Goal: Navigation & Orientation: Find specific page/section

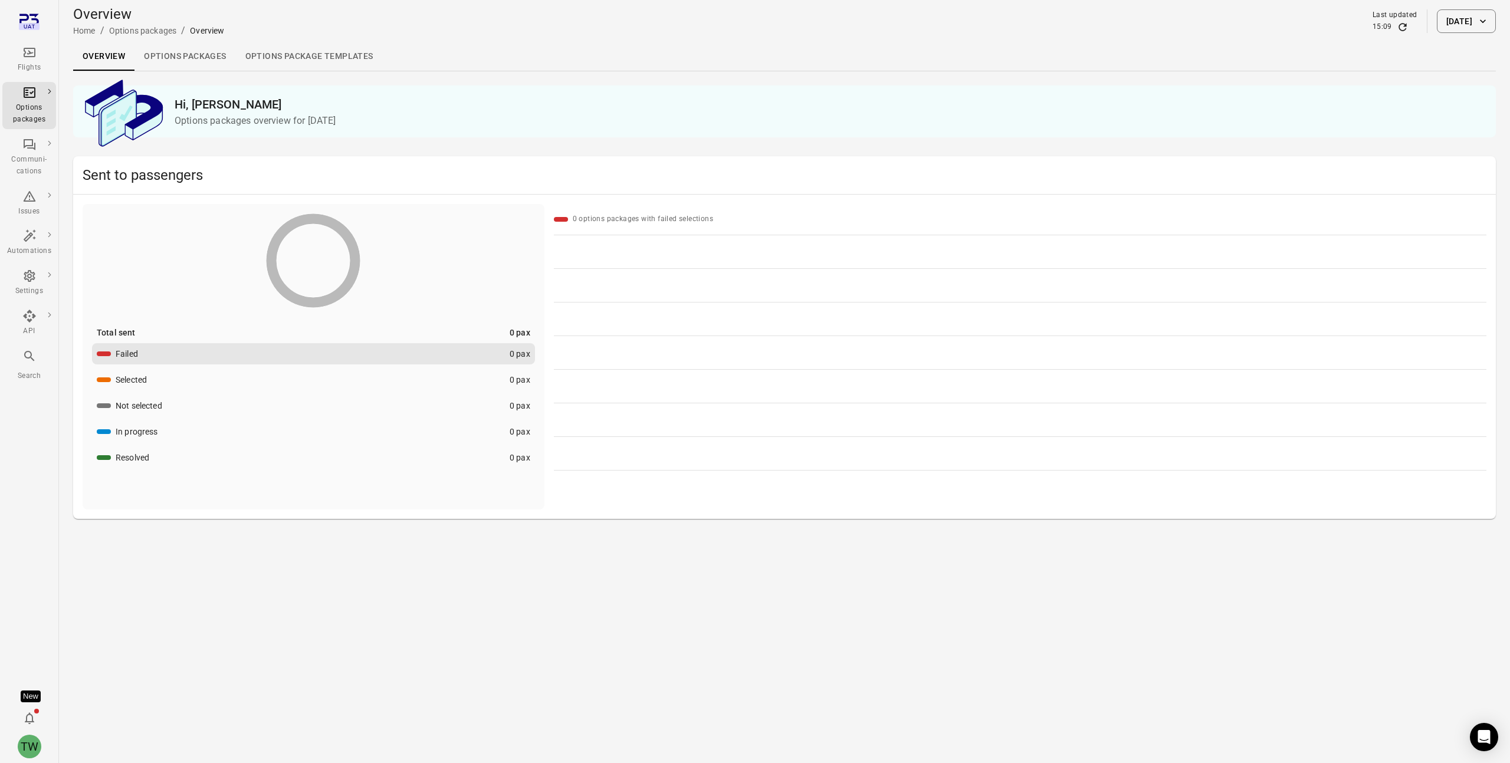
click at [199, 60] on link "Options packages" at bounding box center [184, 56] width 101 height 28
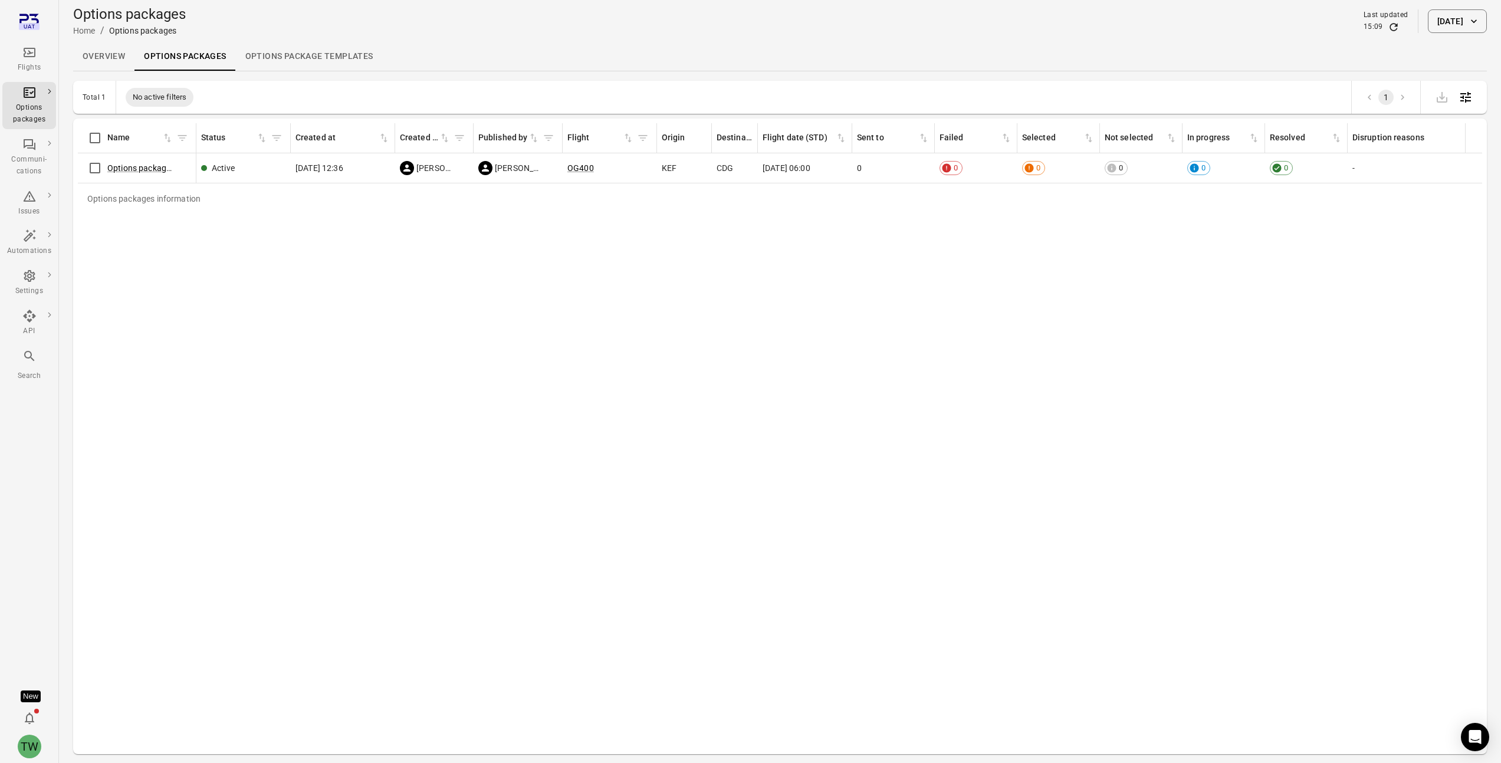
click at [1468, 100] on icon "Open table configuration" at bounding box center [1465, 97] width 11 height 11
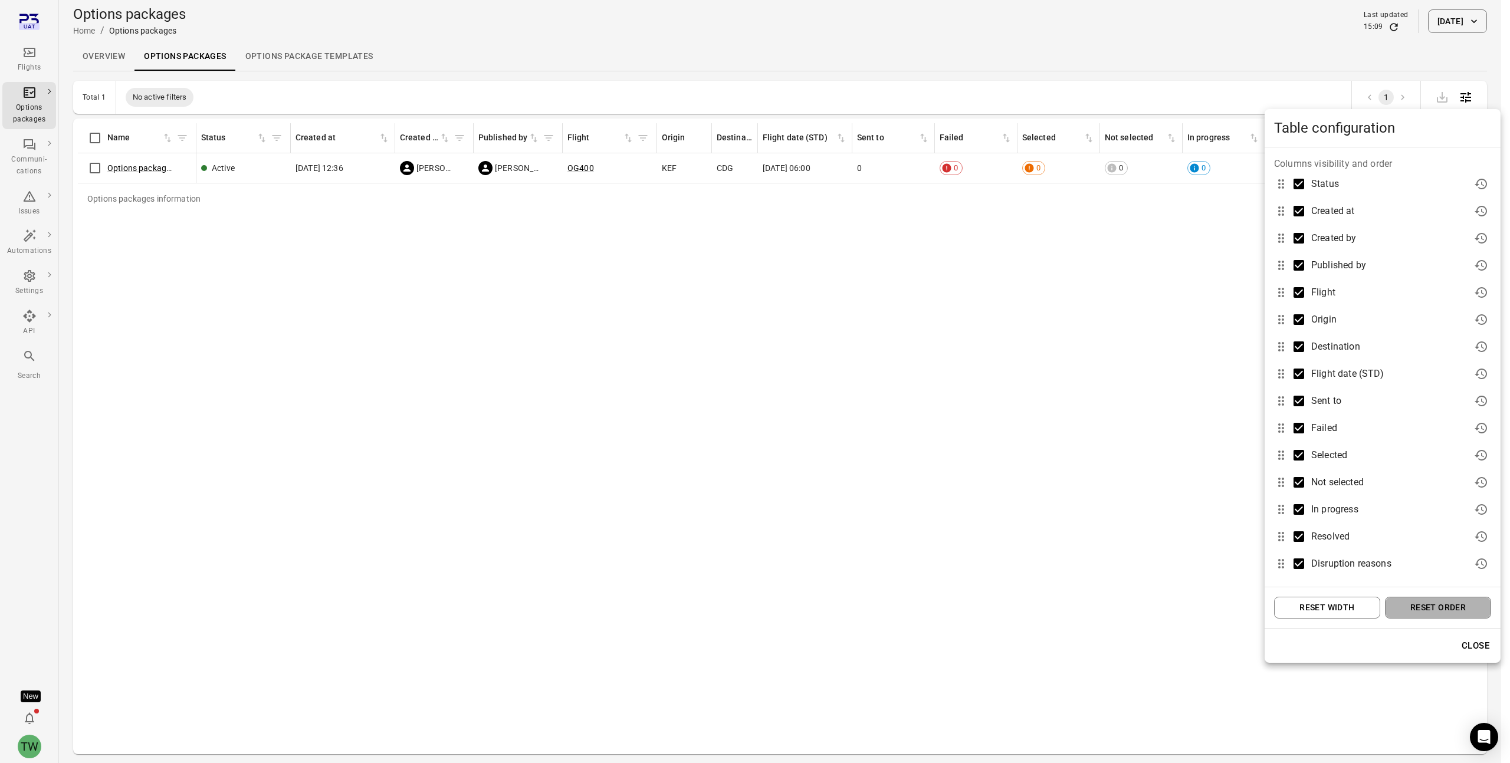
click at [1439, 607] on button "Reset order" at bounding box center [1438, 608] width 106 height 22
click at [1112, 409] on div at bounding box center [755, 381] width 1510 height 763
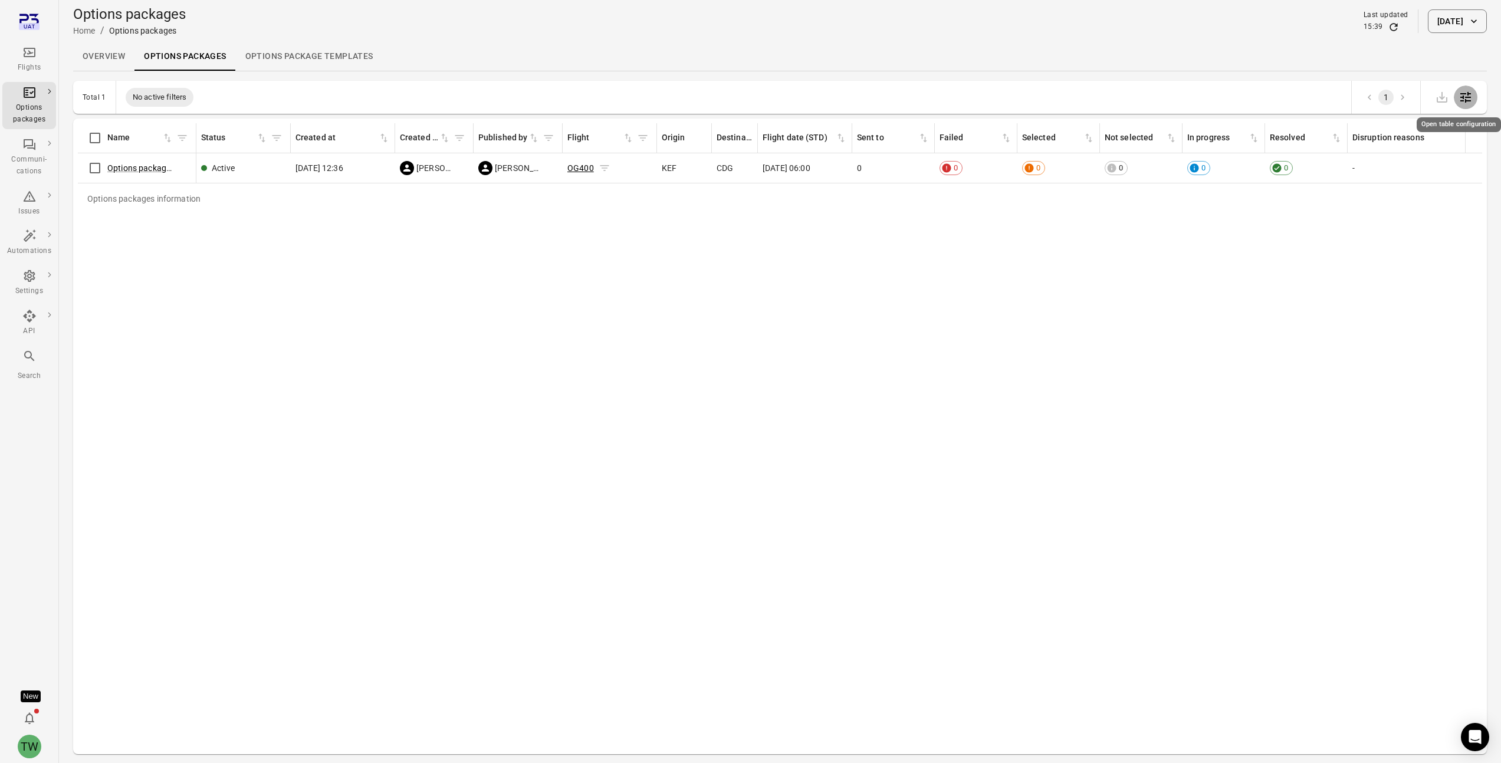
click at [577, 168] on link "OG400" at bounding box center [580, 167] width 27 height 9
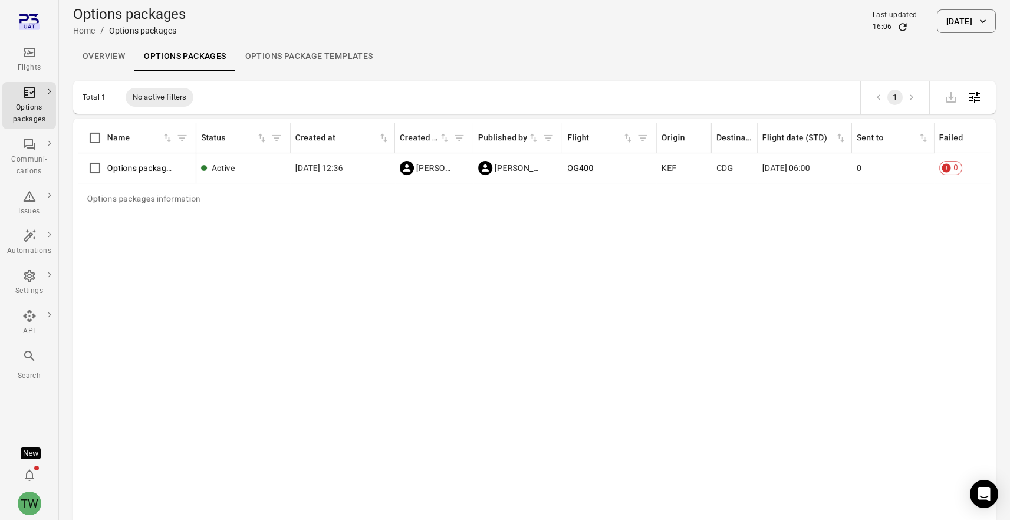
click at [186, 57] on link "Options packages" at bounding box center [184, 56] width 101 height 28
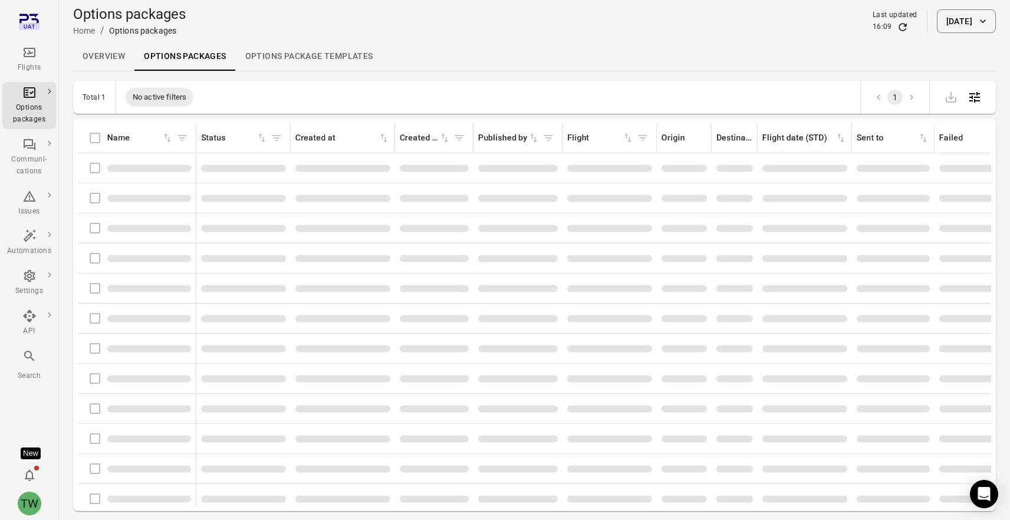
click at [320, 58] on link "Options package Templates" at bounding box center [309, 56] width 147 height 28
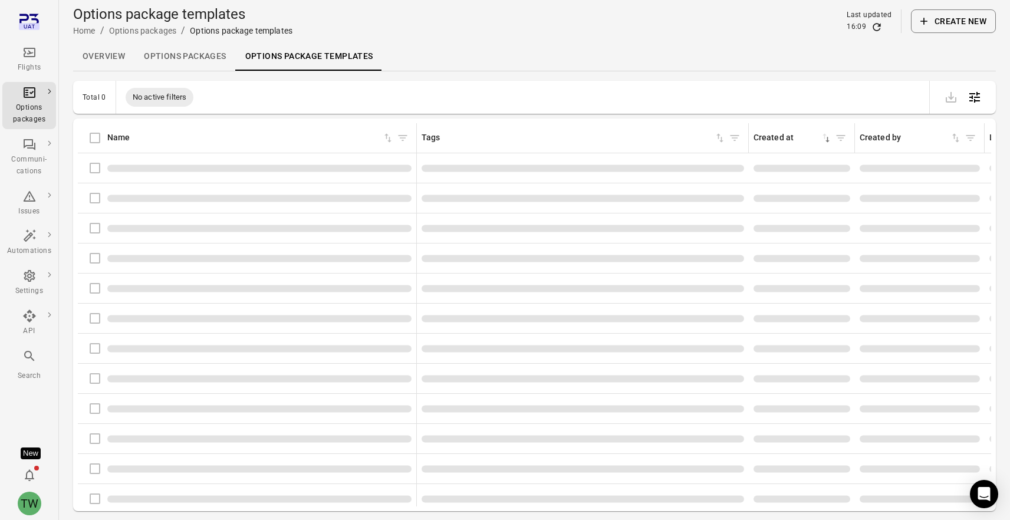
click at [205, 61] on link "Options packages" at bounding box center [184, 56] width 101 height 28
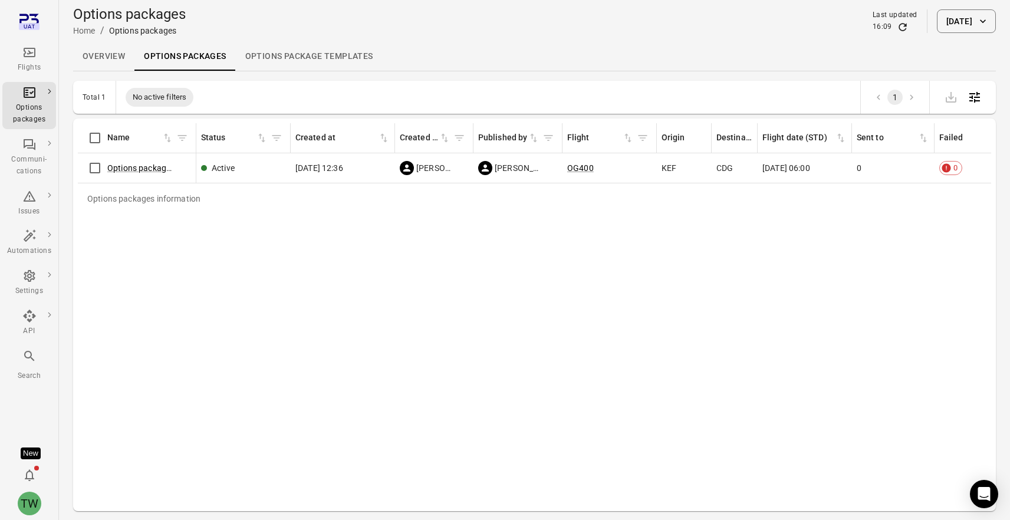
click at [104, 58] on link "Overview" at bounding box center [103, 56] width 61 height 28
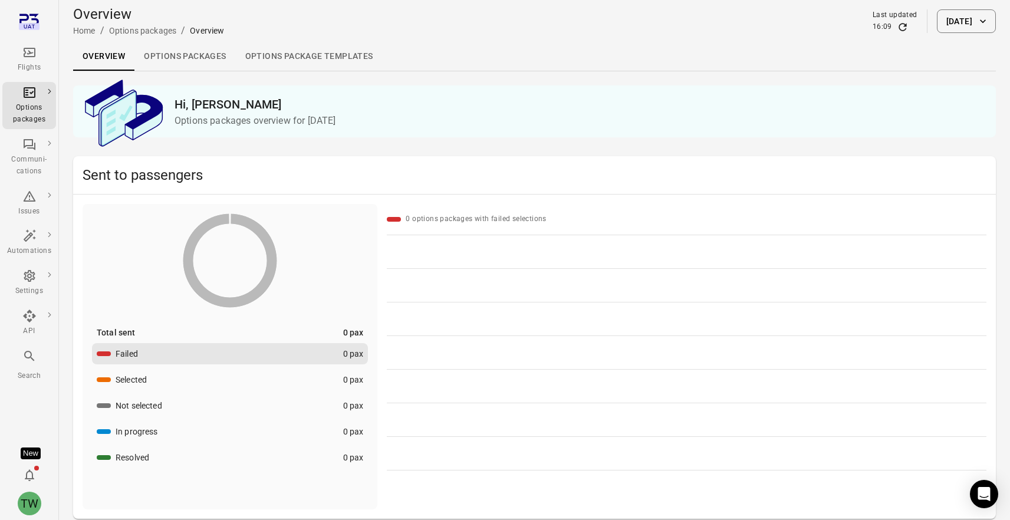
click at [274, 58] on link "Options package Templates" at bounding box center [309, 56] width 147 height 28
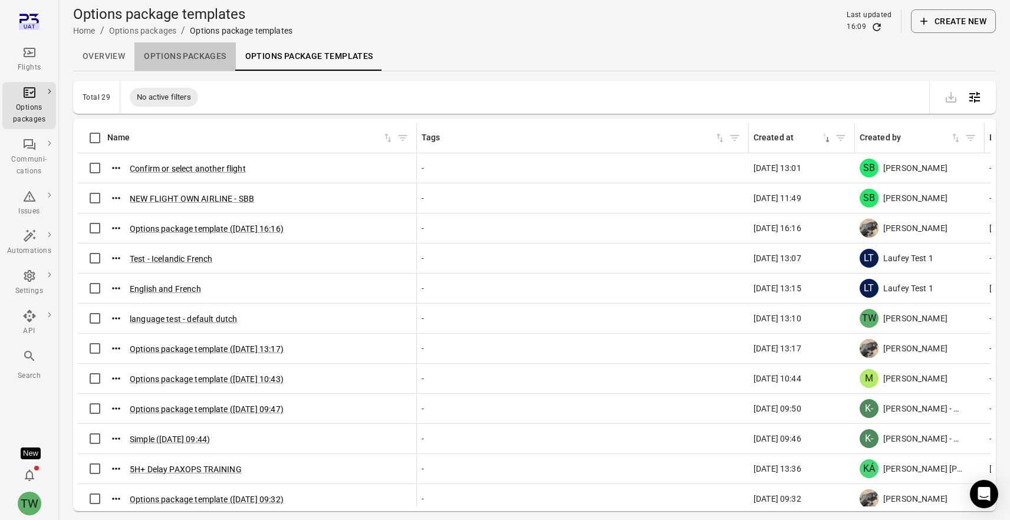
click at [194, 65] on link "Options packages" at bounding box center [184, 56] width 101 height 28
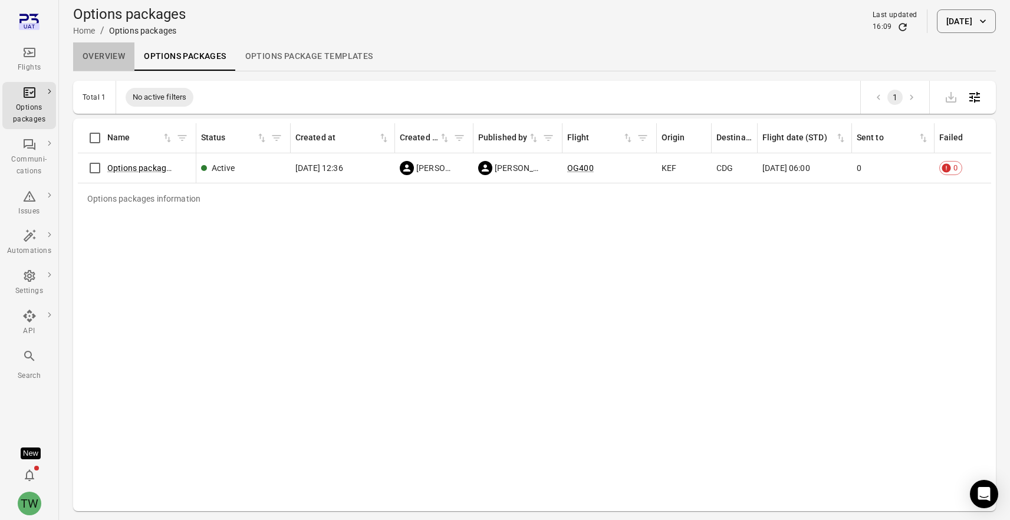
click at [106, 57] on link "Overview" at bounding box center [103, 56] width 61 height 28
